Goal: Task Accomplishment & Management: Manage account settings

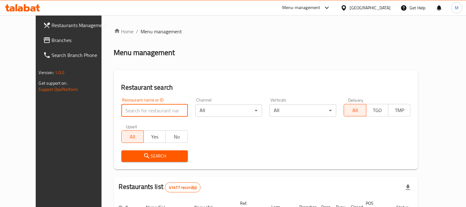
click at [162, 113] on input "search" at bounding box center [154, 110] width 67 height 12
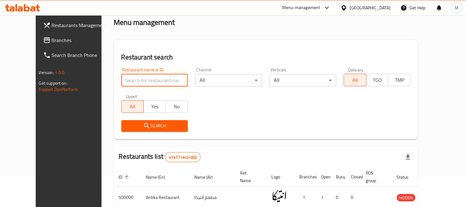
scroll to position [30, 0]
click button "Search" at bounding box center [154, 125] width 67 height 11
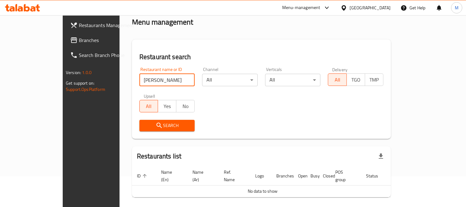
scroll to position [47, 0]
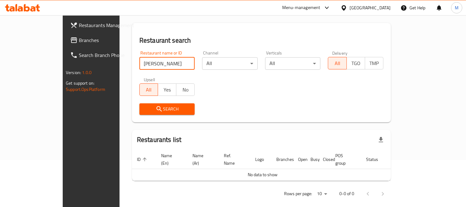
type input "فكهاني عب"
click button "Search" at bounding box center [167, 108] width 56 height 11
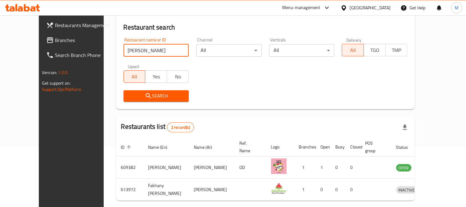
scroll to position [72, 0]
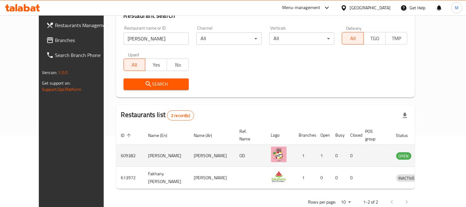
click at [116, 149] on td "609382" at bounding box center [129, 155] width 27 height 22
copy td "609382"
click at [144, 153] on td "Fakahany Abdallah" at bounding box center [167, 155] width 46 height 22
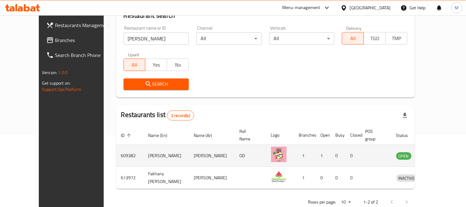
click at [144, 153] on td "Fakahany Abdallah" at bounding box center [167, 155] width 46 height 22
copy td "Fakahany Abdallah"
click at [437, 152] on icon "enhanced table" at bounding box center [433, 155] width 7 height 7
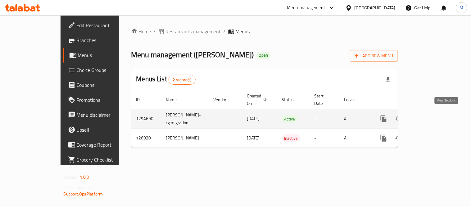
click at [432, 115] on icon "enhanced table" at bounding box center [428, 118] width 7 height 7
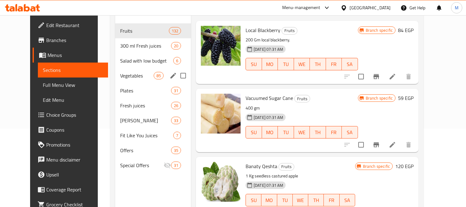
scroll to position [79, 0]
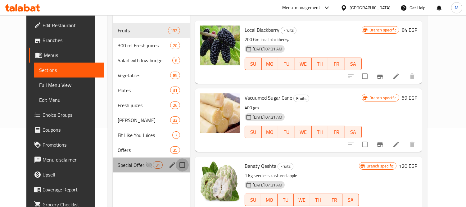
click at [177, 158] on input "Menu sections" at bounding box center [182, 164] width 13 height 13
checkbox input "true"
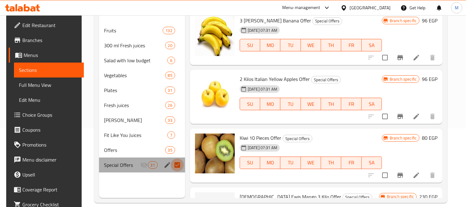
click at [176, 163] on input "Menu sections" at bounding box center [177, 164] width 13 height 13
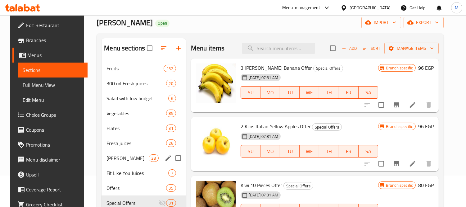
scroll to position [24, 0]
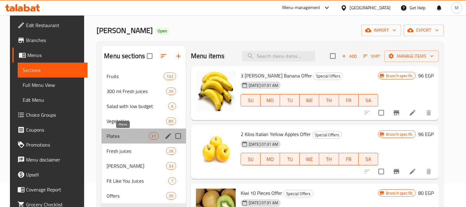
click at [116, 137] on span "Plates" at bounding box center [128, 135] width 42 height 7
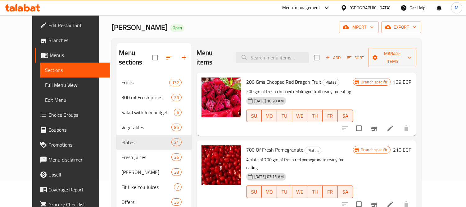
click at [112, 27] on span "Fakahany Abdallah" at bounding box center [140, 27] width 56 height 14
copy span "Fakahany Abdallah"
click at [220, 35] on div "Home / Restaurants management / Menus / Sections Fakahany Abdallah Open import …" at bounding box center [267, 127] width 310 height 253
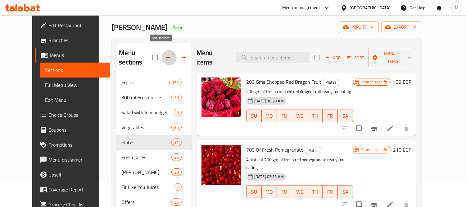
click at [166, 54] on icon "button" at bounding box center [169, 57] width 7 height 7
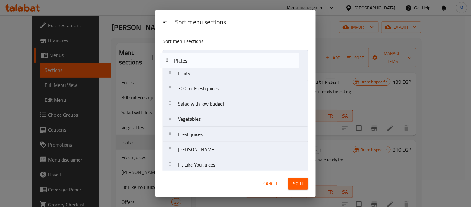
drag, startPoint x: 227, startPoint y: 120, endPoint x: 225, endPoint y: 58, distance: 62.5
click at [225, 58] on nav "Fruits 300 ml Fresh juices Salad with low budget Vegetables Plates Fresh juices…" at bounding box center [236, 126] width 146 height 153
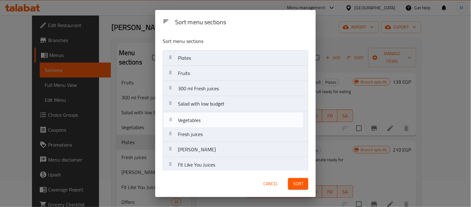
click at [238, 116] on nav "Plates Fruits 300 ml Fresh juices Salad with low budget Vegetables Fresh juices…" at bounding box center [236, 126] width 146 height 153
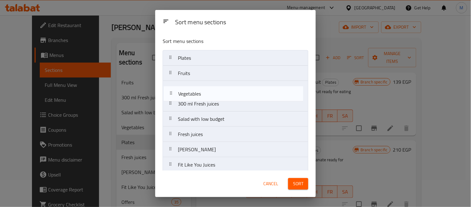
drag, startPoint x: 245, startPoint y: 116, endPoint x: 245, endPoint y: 73, distance: 42.9
click at [245, 73] on nav "Plates Fruits 300 ml Fresh juices Salad with low budget Vegetables Fresh juices…" at bounding box center [236, 126] width 146 height 153
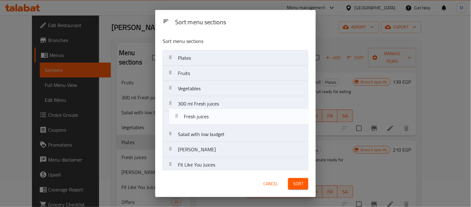
drag, startPoint x: 233, startPoint y: 134, endPoint x: 240, endPoint y: 110, distance: 25.9
click at [240, 110] on nav "Plates Fruits Vegetables 300 ml Fresh juices Salad with low budget Fresh juices…" at bounding box center [236, 126] width 146 height 153
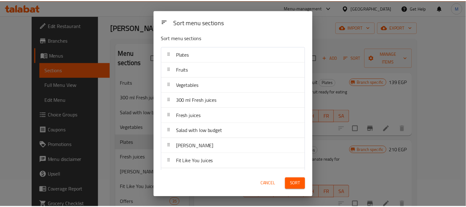
scroll to position [5, 0]
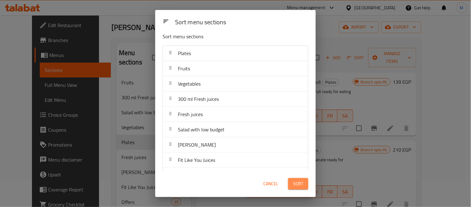
click at [295, 184] on span "Sort" at bounding box center [298, 184] width 10 height 8
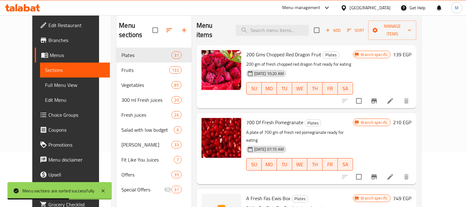
scroll to position [0, 0]
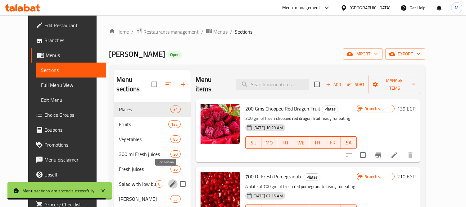
click at [170, 181] on icon "edit" at bounding box center [173, 184] width 6 height 6
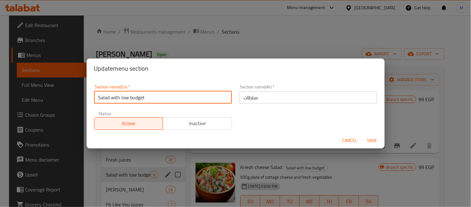
click at [142, 95] on input "Salad with low budget" at bounding box center [163, 97] width 138 height 12
click at [165, 93] on input "Salad with low budget" at bounding box center [163, 97] width 138 height 12
type input "Fresh Salad"
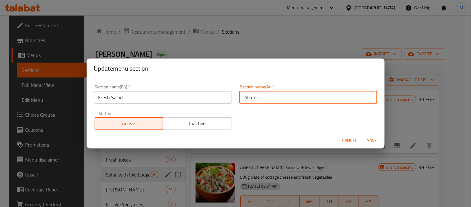
click at [259, 98] on input "سلطات" at bounding box center [308, 97] width 138 height 12
type input "أطباق سلطة"
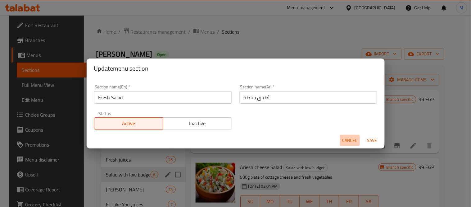
click at [353, 140] on span "Cancel" at bounding box center [350, 140] width 15 height 8
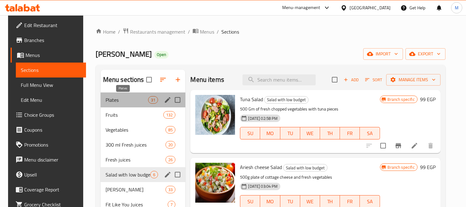
click at [107, 100] on span "Plates" at bounding box center [127, 99] width 43 height 7
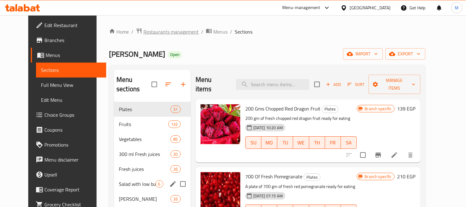
click at [170, 31] on span "Restaurants management" at bounding box center [171, 31] width 55 height 7
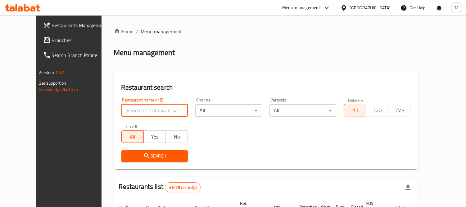
click at [166, 110] on input "search" at bounding box center [154, 110] width 67 height 12
type input "البان فرح"
click button "Search" at bounding box center [154, 155] width 67 height 11
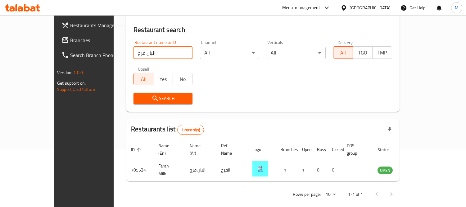
scroll to position [58, 0]
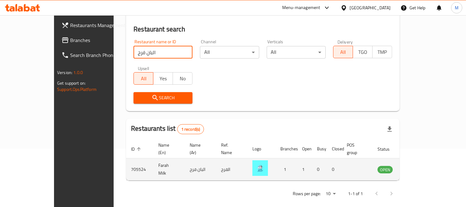
click at [153, 159] on td "Farah Milk" at bounding box center [168, 169] width 31 height 22
copy td "Farah Milk"
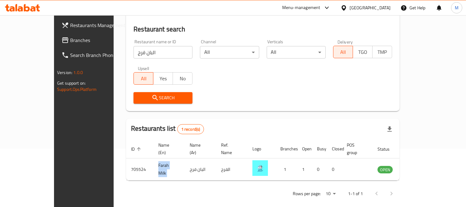
copy td "Farah Milk"
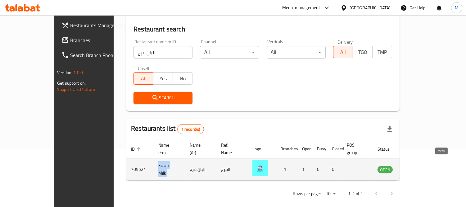
click at [417, 167] on icon "enhanced table" at bounding box center [414, 169] width 7 height 5
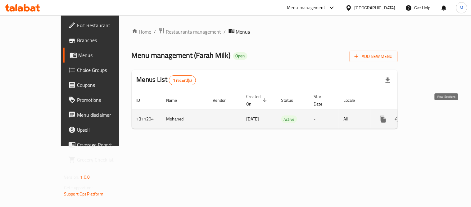
click at [432, 115] on icon "enhanced table" at bounding box center [427, 118] width 7 height 7
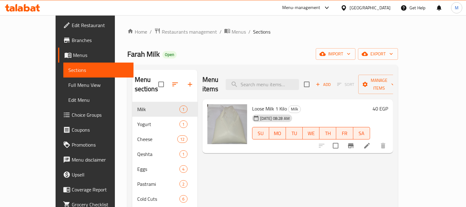
click at [127, 51] on span "Farah Milk" at bounding box center [143, 54] width 33 height 14
copy span "Farah Milk"
click at [127, 51] on span "Farah Milk" at bounding box center [143, 54] width 33 height 14
copy span "Farah Milk"
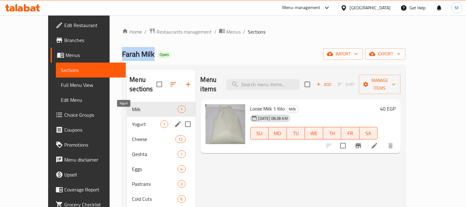
click at [132, 120] on span "Yogurt" at bounding box center [146, 123] width 28 height 7
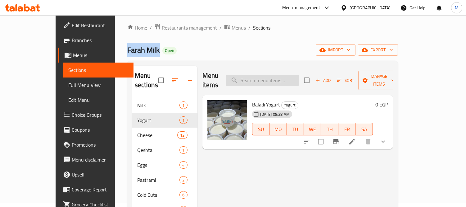
scroll to position [4, 0]
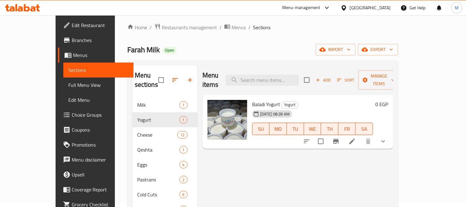
click at [277, 44] on div "Farah Milk Open import export" at bounding box center [262, 49] width 271 height 11
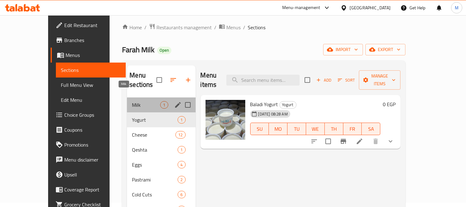
click at [132, 101] on span "Milk" at bounding box center [146, 104] width 28 height 7
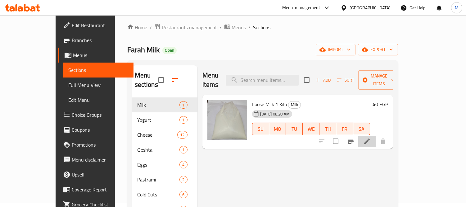
click at [376, 135] on li at bounding box center [366, 140] width 17 height 11
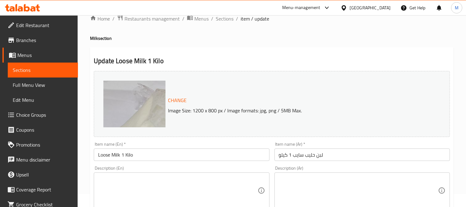
scroll to position [14, 0]
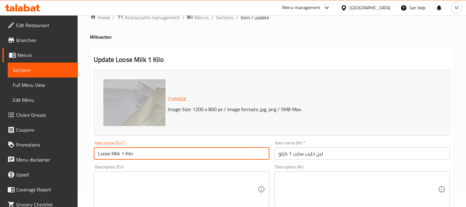
drag, startPoint x: 113, startPoint y: 154, endPoint x: 95, endPoint y: 153, distance: 18.1
click at [95, 153] on input "Loose Milk 1 Kilo" at bounding box center [182, 153] width 176 height 12
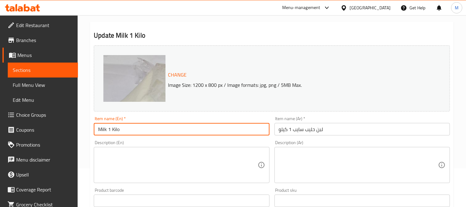
scroll to position [39, 0]
type input "Milk 1 Kilo"
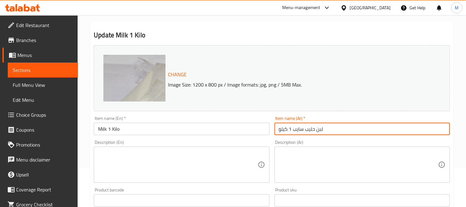
click at [321, 128] on input "لبن حليب سايب 1 كيلو" at bounding box center [363, 128] width 176 height 12
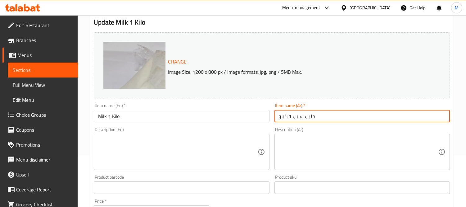
click at [301, 116] on input "حليب سايب 1 كيلو" at bounding box center [363, 116] width 176 height 12
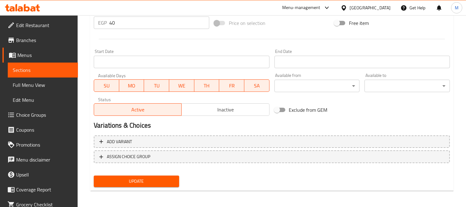
type input "حليب 1 كيلو"
click at [165, 175] on button "Update" at bounding box center [136, 180] width 85 height 11
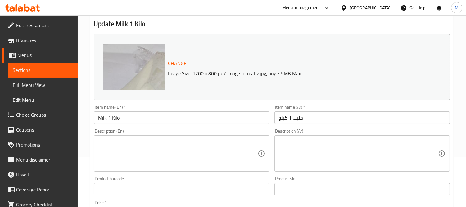
scroll to position [0, 0]
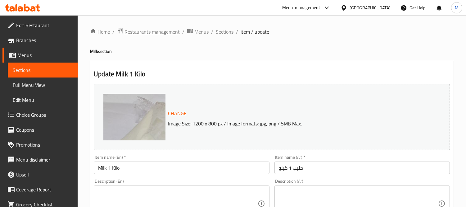
click at [176, 32] on span "Restaurants management" at bounding box center [152, 31] width 55 height 7
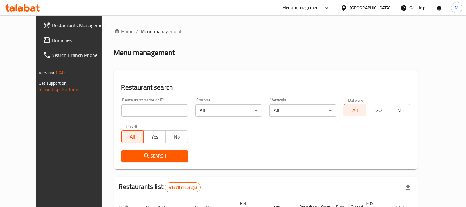
click at [165, 112] on div "Home / Menu management Menu management Restaurant search Restaurant name or ID …" at bounding box center [266, 210] width 304 height 365
click at [165, 112] on input "search" at bounding box center [154, 110] width 67 height 12
type input "AL ASDKAA FARMS"
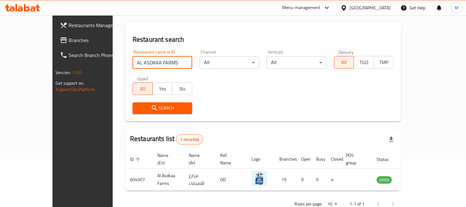
scroll to position [58, 0]
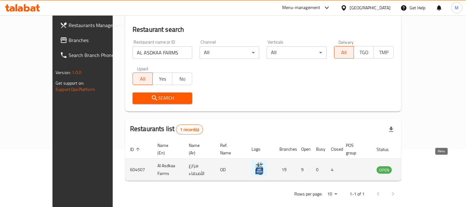
click at [421, 166] on link "enhanced table" at bounding box center [414, 169] width 11 height 7
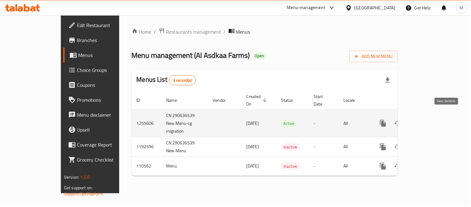
click at [435, 116] on link "enhanced table" at bounding box center [428, 123] width 15 height 15
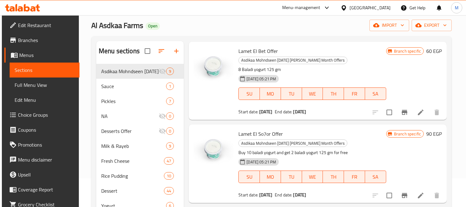
scroll to position [20, 0]
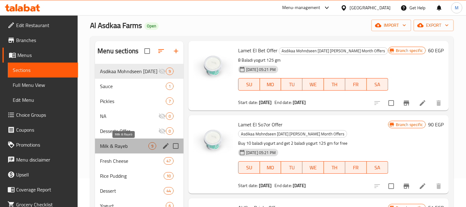
click at [119, 145] on span "Milk & Rayeb" at bounding box center [124, 145] width 48 height 7
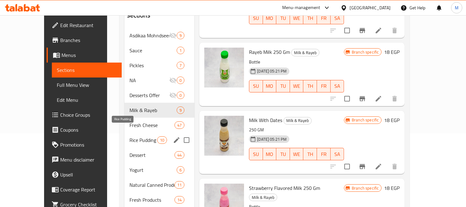
scroll to position [91, 0]
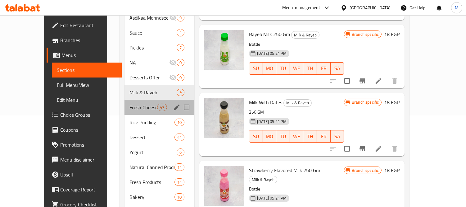
click at [125, 100] on div "Fresh Cheese 47" at bounding box center [160, 107] width 70 height 15
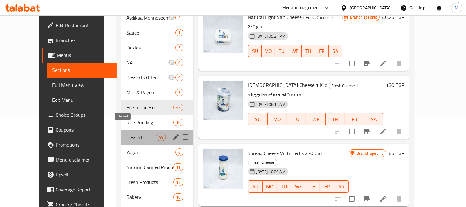
click at [126, 133] on span "Dessert" at bounding box center [141, 136] width 30 height 7
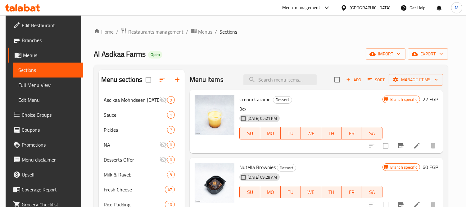
click at [147, 28] on span "Restaurants management" at bounding box center [155, 31] width 55 height 7
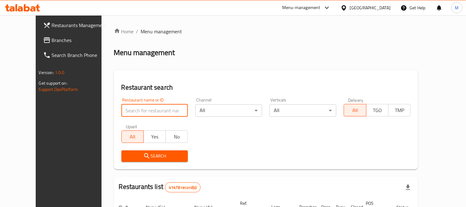
click at [149, 114] on input "search" at bounding box center [154, 110] width 67 height 12
type input "م"
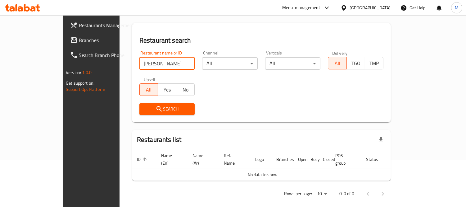
scroll to position [36, 0]
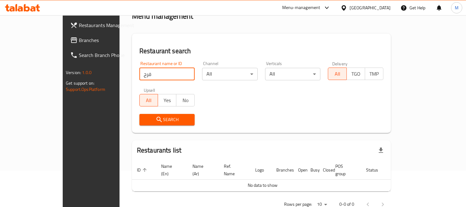
click button "Search" at bounding box center [167, 119] width 56 height 11
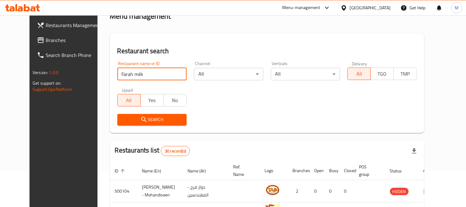
type input "Farah milk"
click button "Search" at bounding box center [151, 119] width 69 height 11
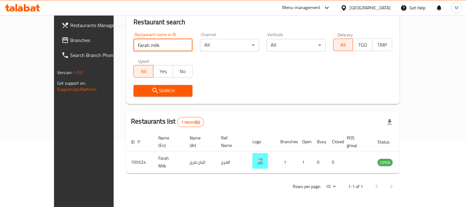
scroll to position [58, 0]
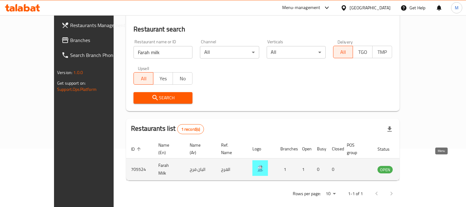
click at [417, 167] on icon "enhanced table" at bounding box center [414, 169] width 7 height 5
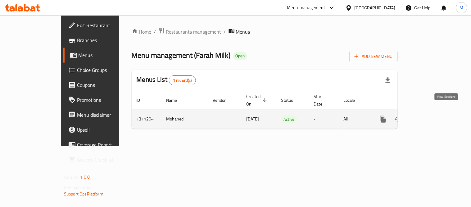
click at [432, 115] on icon "enhanced table" at bounding box center [427, 118] width 7 height 7
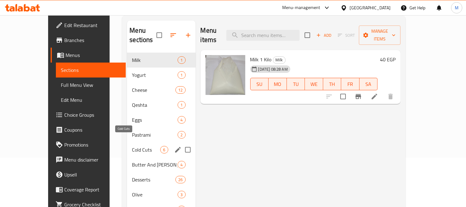
scroll to position [54, 0]
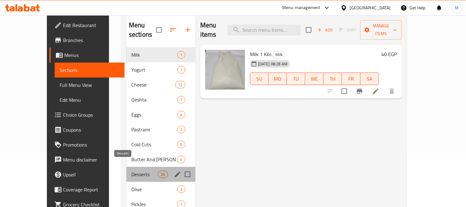
click at [131, 170] on span "Desserts" at bounding box center [144, 173] width 26 height 7
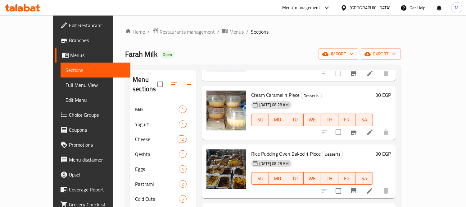
click at [125, 53] on span "Farah Milk" at bounding box center [141, 54] width 33 height 14
copy span "Farah Milk"
click at [125, 53] on span "Farah Milk" at bounding box center [141, 54] width 33 height 14
click at [165, 34] on span "Restaurants management" at bounding box center [187, 31] width 55 height 7
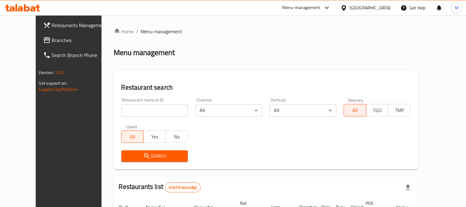
paste input "Farah Milk"
click at [129, 111] on input "Farah Milk" at bounding box center [154, 110] width 67 height 12
type input "Farah Milk"
click button "Search" at bounding box center [154, 155] width 67 height 11
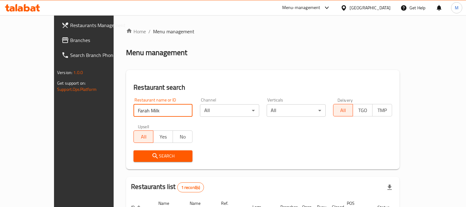
scroll to position [58, 0]
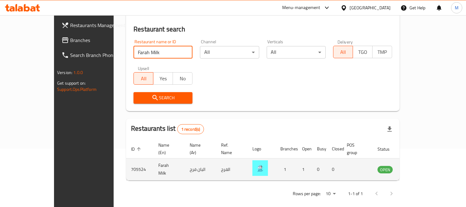
click at [126, 159] on td "705524" at bounding box center [139, 169] width 27 height 22
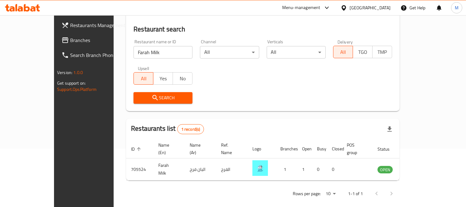
click at [362, 107] on div "Search" at bounding box center [263, 97] width 266 height 19
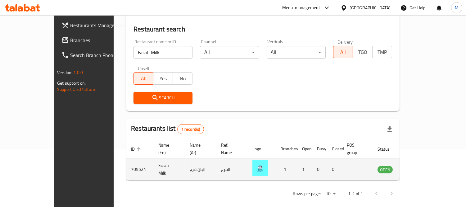
click at [153, 163] on td "Farah Milk" at bounding box center [168, 169] width 31 height 22
click at [422, 165] on link "enhanced table" at bounding box center [415, 168] width 11 height 7
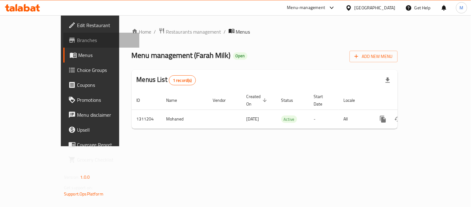
click at [77, 39] on span "Branches" at bounding box center [105, 39] width 57 height 7
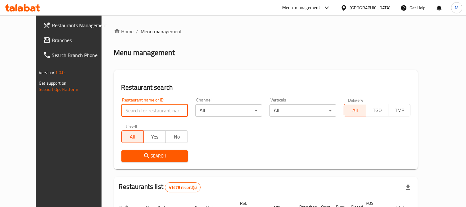
click at [150, 111] on input "search" at bounding box center [154, 110] width 67 height 12
type input "[PERSON_NAME]"
click button "Search" at bounding box center [154, 155] width 67 height 11
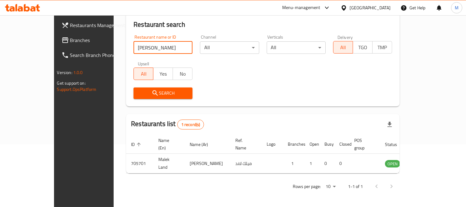
scroll to position [58, 0]
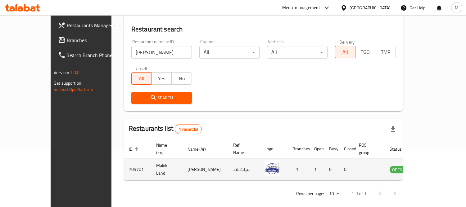
click at [436, 158] on td "enhanced table" at bounding box center [427, 169] width 21 height 22
click at [430, 165] on icon "enhanced table" at bounding box center [425, 168] width 7 height 7
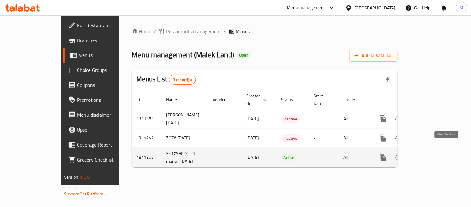
click at [432, 153] on icon "enhanced table" at bounding box center [427, 156] width 7 height 7
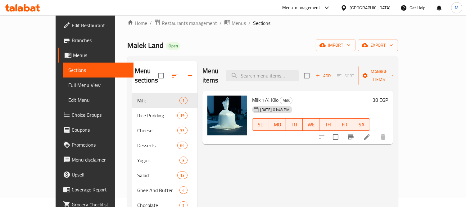
scroll to position [9, 0]
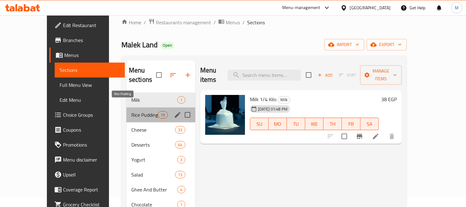
click at [131, 111] on span "Rice Pudding" at bounding box center [144, 114] width 26 height 7
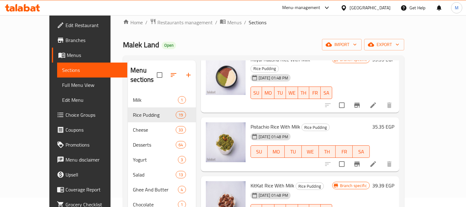
scroll to position [40, 0]
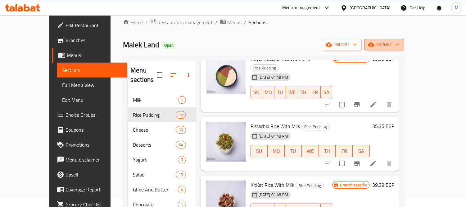
click at [404, 49] on button "export" at bounding box center [384, 44] width 40 height 11
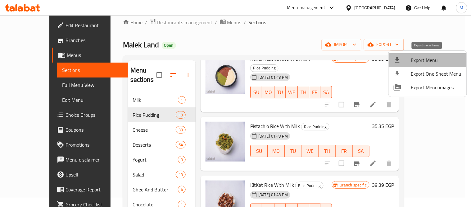
click at [463, 59] on li "Export Menu" at bounding box center [428, 60] width 78 height 14
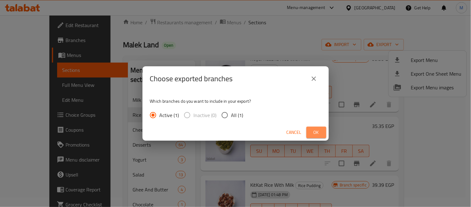
click at [314, 135] on span "Ok" at bounding box center [317, 132] width 10 height 8
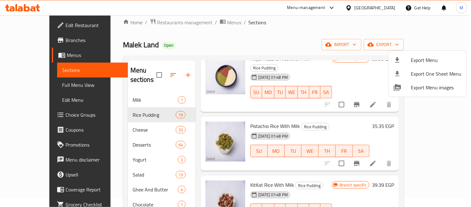
click at [446, 111] on div at bounding box center [235, 103] width 471 height 207
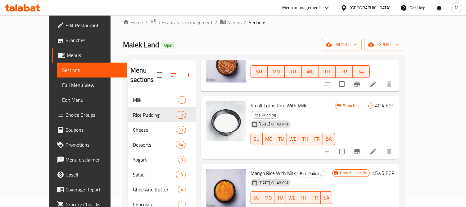
scroll to position [921, 0]
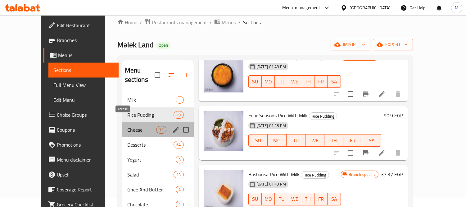
click at [127, 126] on span "Cheese" at bounding box center [141, 129] width 29 height 7
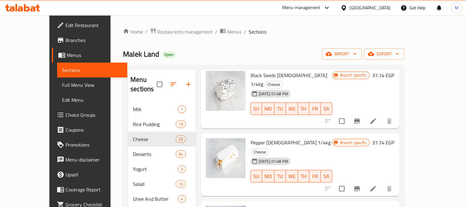
scroll to position [504, 0]
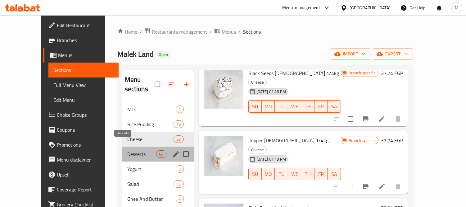
click at [127, 150] on span "Desserts" at bounding box center [141, 153] width 29 height 7
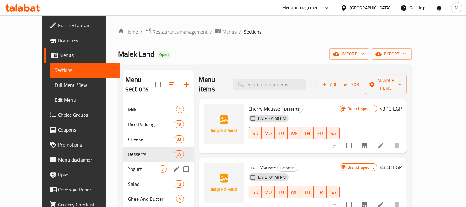
scroll to position [15, 0]
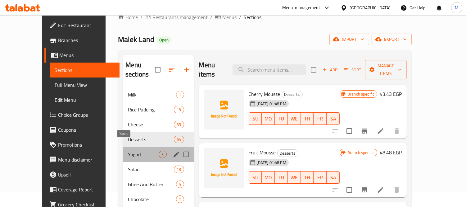
click at [128, 150] on span "Yogurt" at bounding box center [143, 153] width 31 height 7
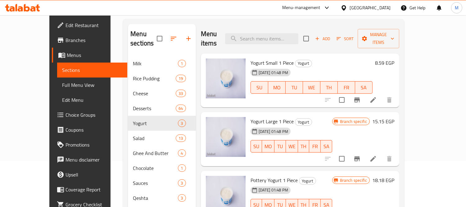
scroll to position [46, 0]
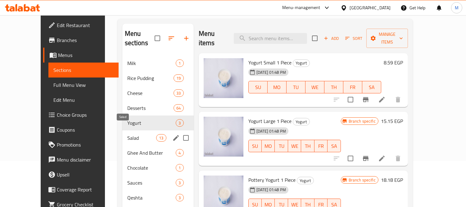
click at [127, 134] on span "Salad" at bounding box center [141, 137] width 29 height 7
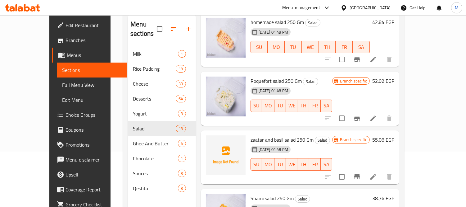
scroll to position [92, 0]
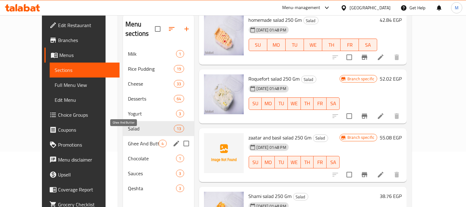
click at [128, 139] on span "Ghee And Butter" at bounding box center [143, 142] width 31 height 7
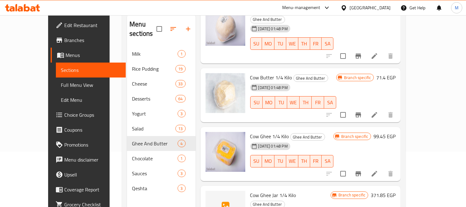
scroll to position [43, 0]
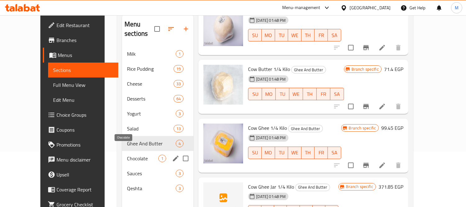
click at [127, 154] on span "Chocolate" at bounding box center [142, 157] width 31 height 7
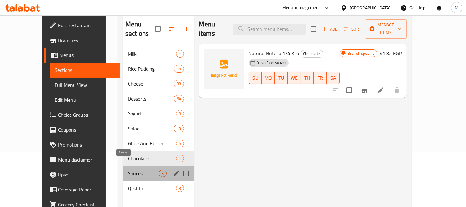
click at [128, 169] on span "Sauces" at bounding box center [143, 172] width 31 height 7
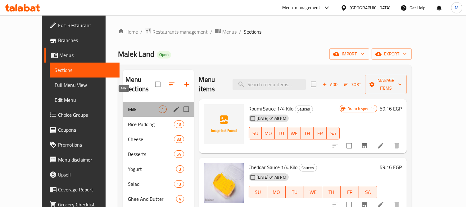
click at [128, 105] on span "Milk" at bounding box center [143, 108] width 31 height 7
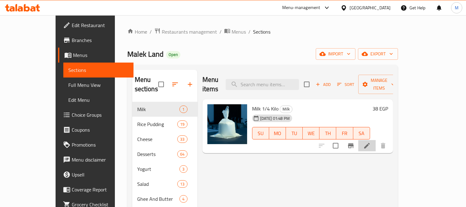
click at [376, 140] on li at bounding box center [366, 145] width 17 height 11
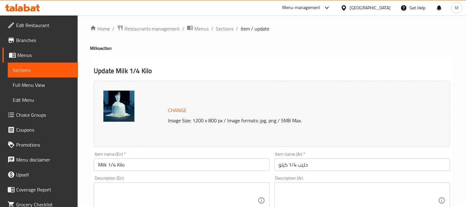
scroll to position [25, 0]
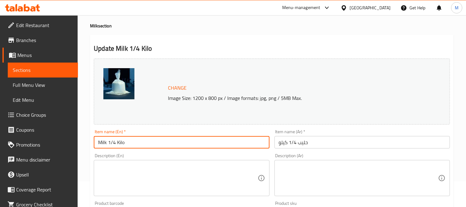
drag, startPoint x: 116, startPoint y: 142, endPoint x: 109, endPoint y: 144, distance: 7.3
click at [109, 144] on input "Milk 1/4 Kilo" at bounding box center [182, 142] width 176 height 12
type input "Milk Kilo"
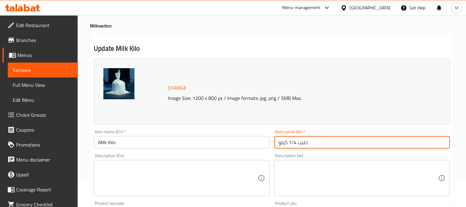
drag, startPoint x: 296, startPoint y: 141, endPoint x: 289, endPoint y: 141, distance: 6.5
click at [289, 141] on input "حليب 1/4 كيلو" at bounding box center [363, 142] width 176 height 12
type input "حليب كيلو"
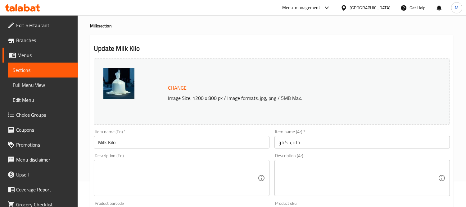
click at [272, 135] on div "Item name (Ar)   * حليب كيلو Item name (Ar) *" at bounding box center [362, 139] width 180 height 24
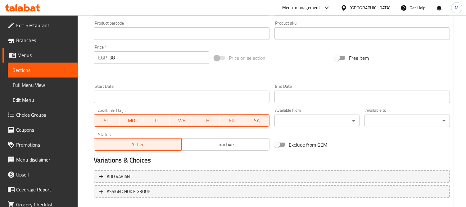
scroll to position [240, 0]
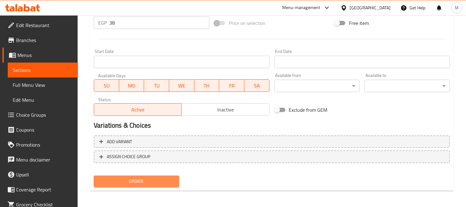
click at [150, 178] on span "Update" at bounding box center [136, 181] width 75 height 8
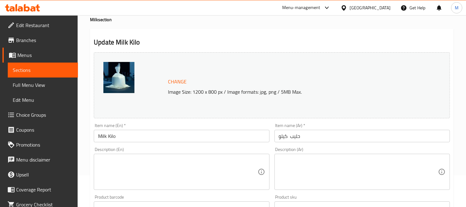
scroll to position [0, 0]
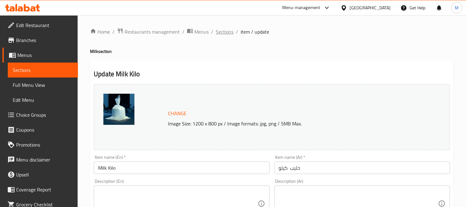
click at [230, 31] on span "Sections" at bounding box center [225, 31] width 18 height 7
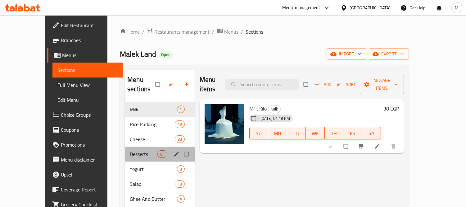
click at [125, 146] on div "Desserts 64" at bounding box center [160, 153] width 70 height 15
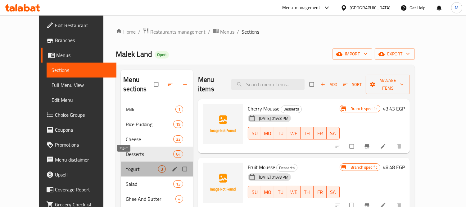
click at [126, 165] on span "Yogurt" at bounding box center [142, 168] width 32 height 7
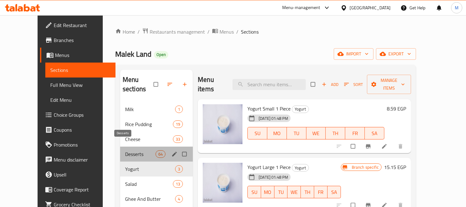
click at [125, 150] on span "Desserts" at bounding box center [140, 153] width 30 height 7
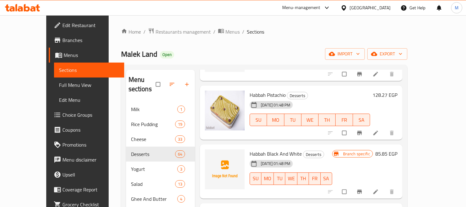
scroll to position [366, 0]
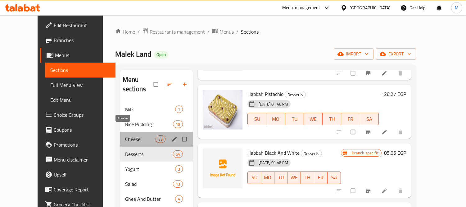
click at [125, 135] on span "Cheese" at bounding box center [140, 138] width 30 height 7
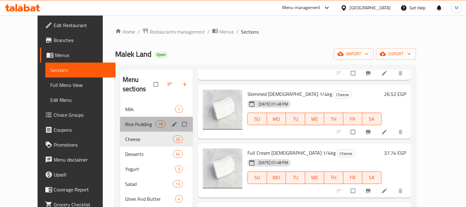
click at [121, 119] on div "Rice Pudding 19" at bounding box center [156, 123] width 73 height 15
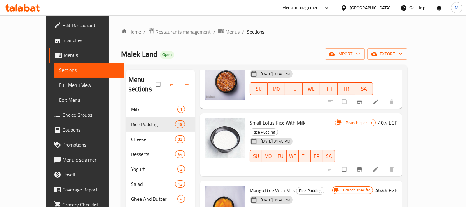
scroll to position [825, 0]
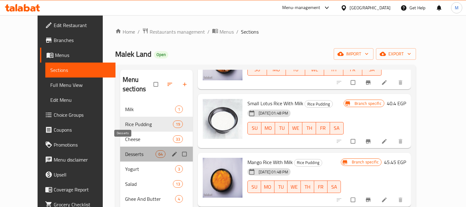
click at [125, 150] on span "Desserts" at bounding box center [140, 153] width 30 height 7
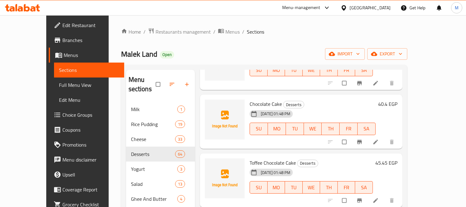
scroll to position [684, 0]
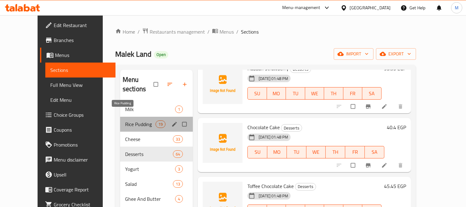
click at [125, 120] on span "Rice Pudding" at bounding box center [140, 123] width 30 height 7
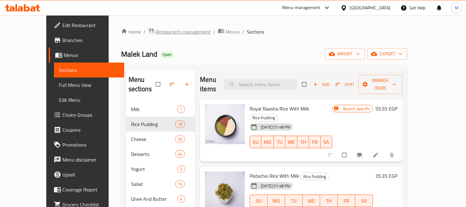
click at [161, 29] on span "Restaurants management" at bounding box center [183, 31] width 55 height 7
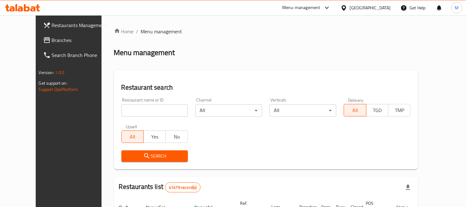
drag, startPoint x: 158, startPoint y: 118, endPoint x: 158, endPoint y: 113, distance: 5.0
click at [158, 113] on div "Restaurant name or ID Restaurant name or ID" at bounding box center [155, 107] width 74 height 26
click at [158, 113] on input "search" at bounding box center [154, 110] width 67 height 12
type input "s"
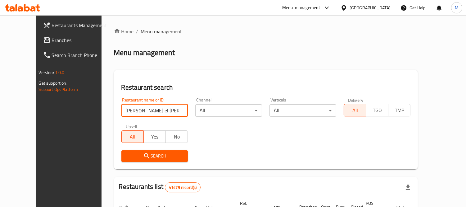
type input "Sara el batta"
click button "Search" at bounding box center [154, 155] width 67 height 11
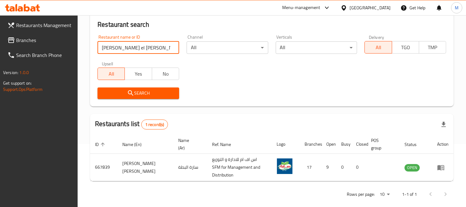
scroll to position [65, 0]
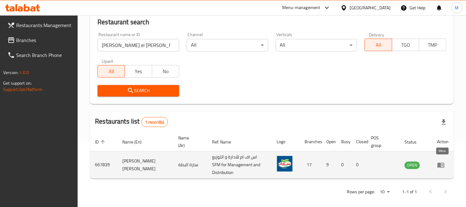
click at [442, 162] on icon "enhanced table" at bounding box center [440, 164] width 7 height 7
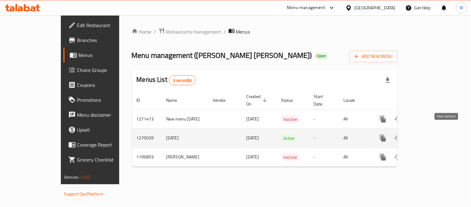
click at [432, 134] on icon "enhanced table" at bounding box center [427, 137] width 7 height 7
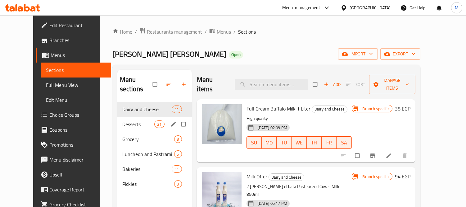
click at [117, 120] on div "Desserts 21" at bounding box center [154, 123] width 75 height 15
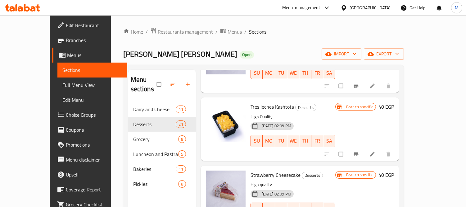
scroll to position [1233, 0]
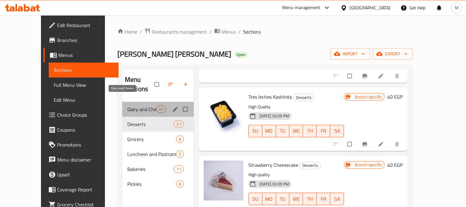
click at [127, 105] on span "Dairy and Cheese" at bounding box center [141, 108] width 29 height 7
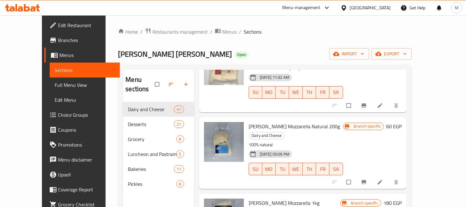
scroll to position [2596, 0]
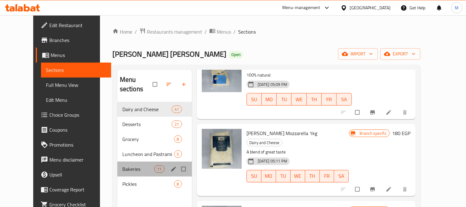
click at [121, 161] on div "Bakeries 11" at bounding box center [154, 168] width 75 height 15
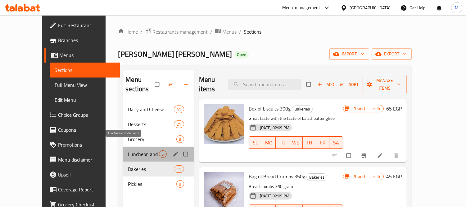
click at [128, 150] on span "Luncheon and Pastrami" at bounding box center [143, 153] width 31 height 7
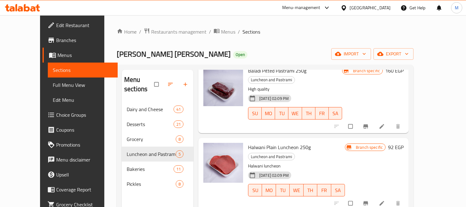
scroll to position [38, 0]
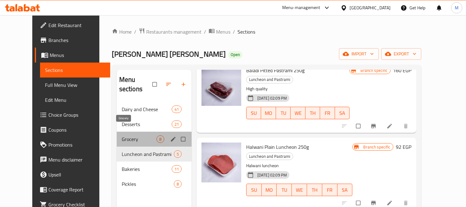
click at [122, 135] on span "Grocery" at bounding box center [139, 138] width 35 height 7
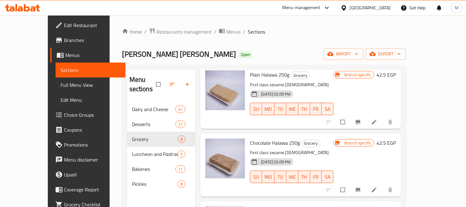
scroll to position [146, 0]
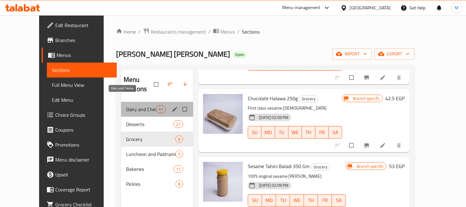
click at [126, 105] on span "Dairy and Cheese" at bounding box center [141, 108] width 30 height 7
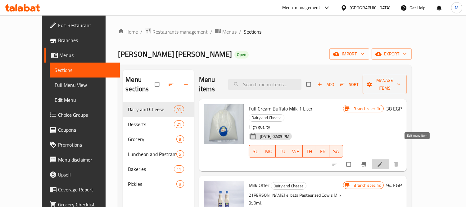
click at [383, 161] on icon at bounding box center [380, 164] width 6 height 6
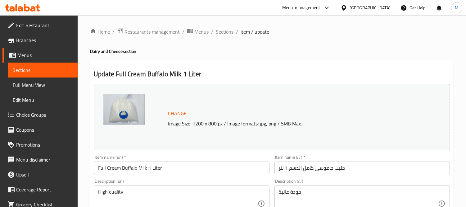
click at [227, 32] on span "Sections" at bounding box center [225, 31] width 18 height 7
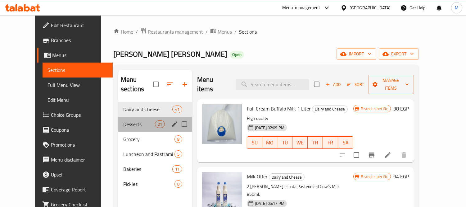
click at [123, 116] on div "Desserts 21" at bounding box center [155, 123] width 74 height 15
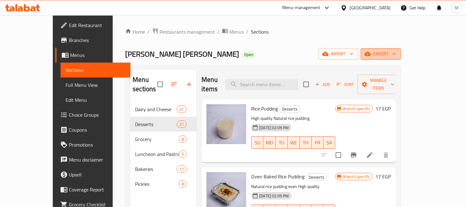
click at [397, 51] on icon "button" at bounding box center [394, 54] width 6 height 6
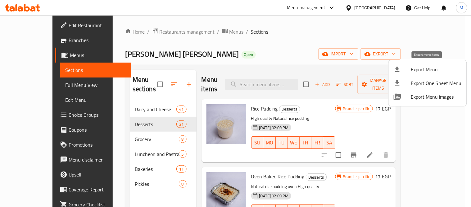
click at [438, 70] on span "Export Menu" at bounding box center [436, 69] width 51 height 7
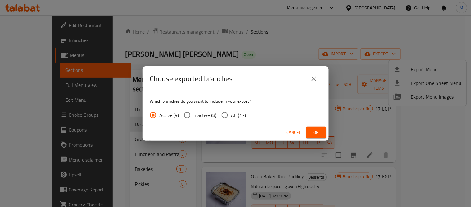
click at [236, 115] on span "All (17)" at bounding box center [238, 114] width 15 height 7
click at [231, 115] on input "All (17)" at bounding box center [224, 114] width 13 height 13
radio input "true"
click at [312, 134] on span "Ok" at bounding box center [317, 132] width 10 height 8
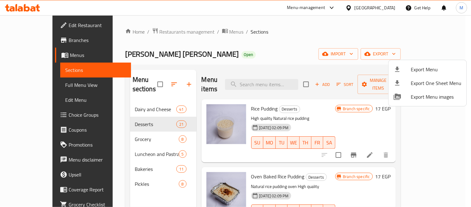
click at [113, 54] on div at bounding box center [235, 103] width 471 height 207
click at [125, 54] on span "[PERSON_NAME] [PERSON_NAME]" at bounding box center [182, 54] width 114 height 14
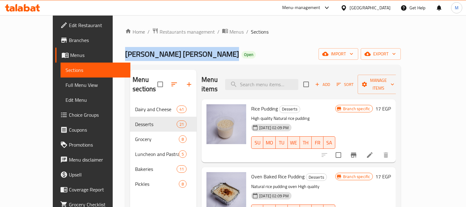
click at [125, 54] on span "[PERSON_NAME] [PERSON_NAME]" at bounding box center [182, 54] width 114 height 14
copy span "[PERSON_NAME] [PERSON_NAME]"
click at [160, 29] on span "Restaurants management" at bounding box center [187, 31] width 55 height 7
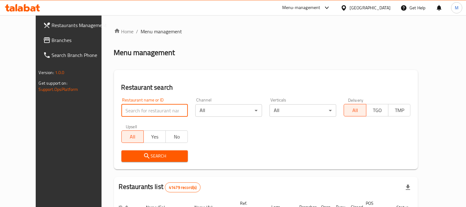
click at [141, 112] on input "search" at bounding box center [154, 110] width 67 height 12
paste input "[PERSON_NAME] [PERSON_NAME]"
type input "[PERSON_NAME] [PERSON_NAME]"
click button "Search" at bounding box center [154, 155] width 67 height 11
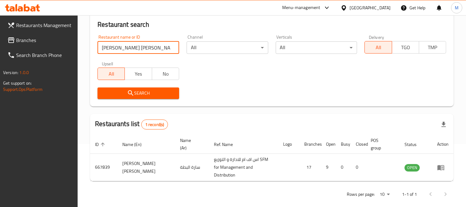
scroll to position [65, 0]
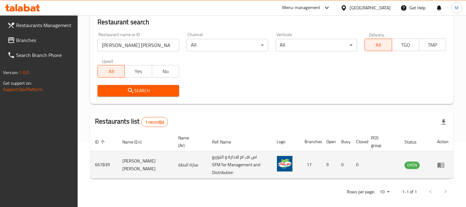
click at [101, 159] on td "667839" at bounding box center [103, 164] width 27 height 27
copy td "667839"
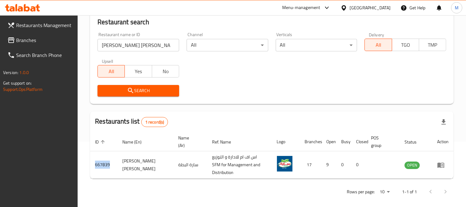
click at [331, 11] on icon at bounding box center [326, 7] width 7 height 7
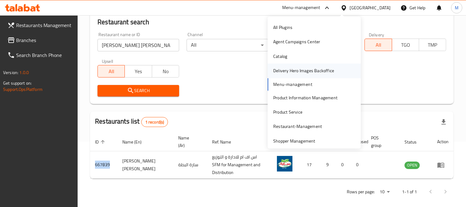
scroll to position [18, 0]
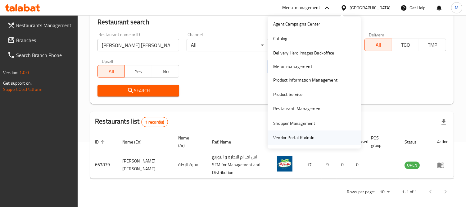
click at [302, 139] on div "Vendor Portal Radmin" at bounding box center [293, 137] width 41 height 7
